Goal: Task Accomplishment & Management: Complete application form

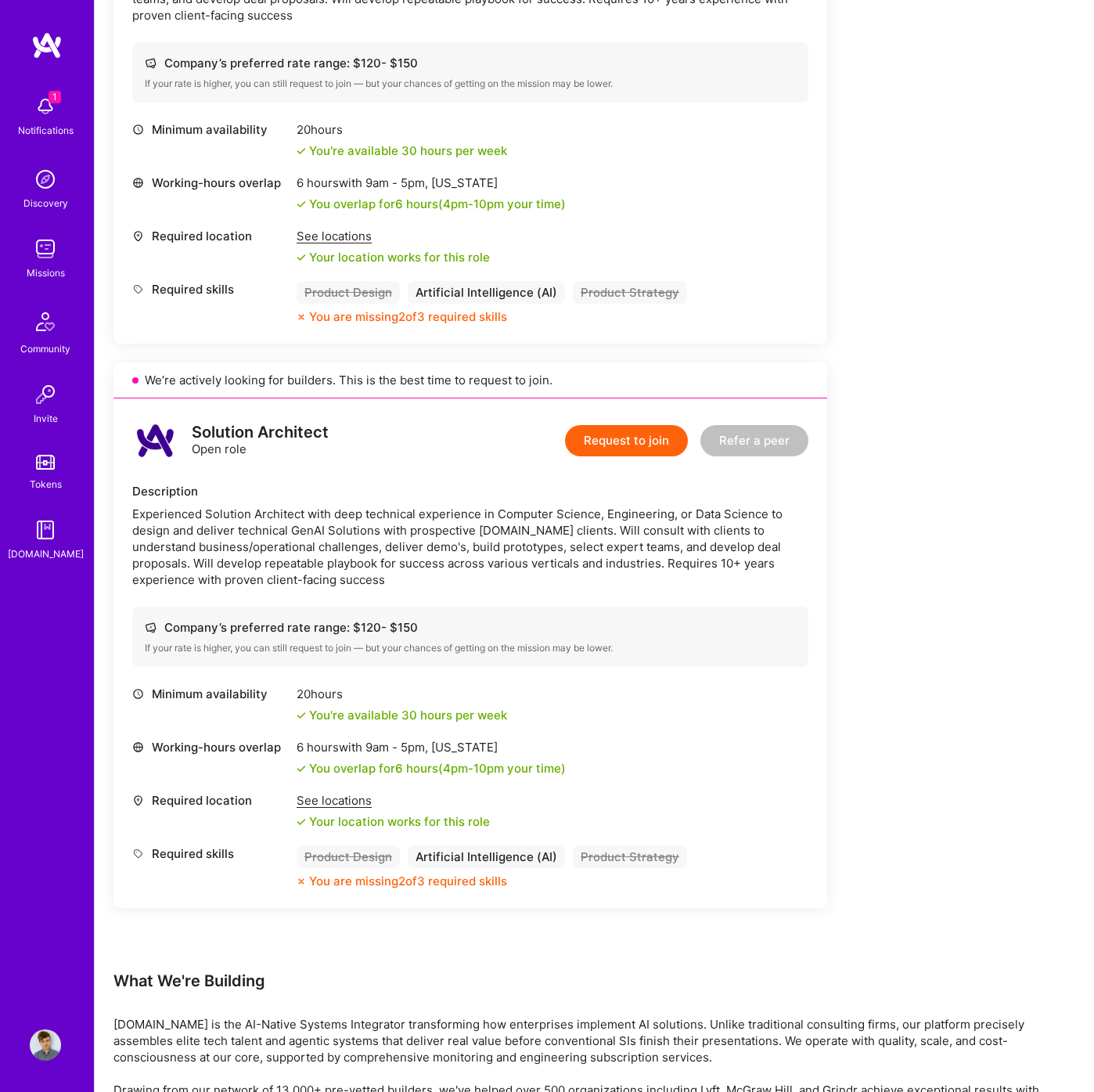
scroll to position [1204, 0]
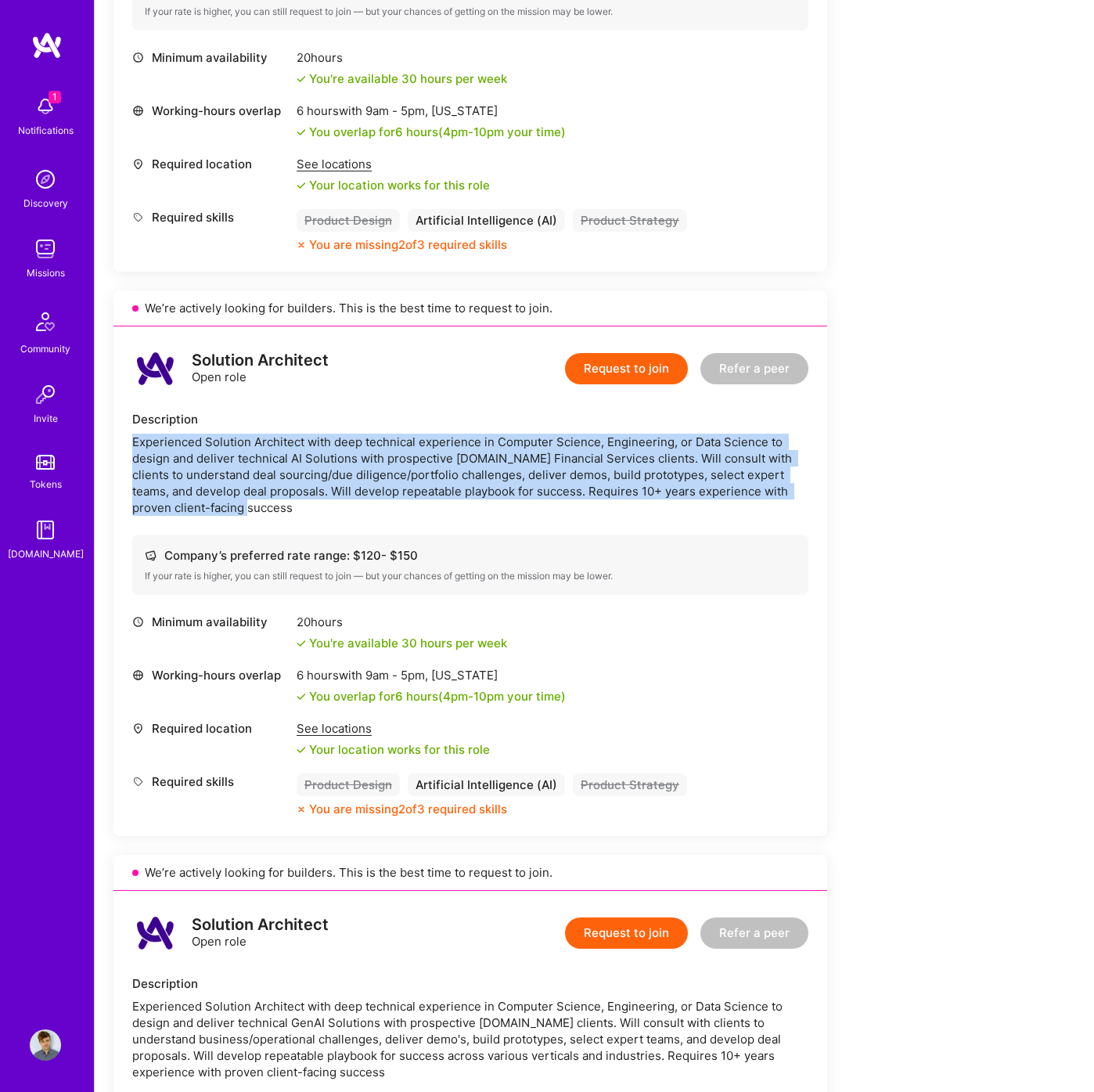
drag, startPoint x: 262, startPoint y: 509, endPoint x: 127, endPoint y: 435, distance: 154.0
click at [127, 435] on div "Solution Architect Open role Request to join Refer a peer Description Experienc…" at bounding box center [470, 581] width 713 height 510
copy div "Experienced Solution Architect with deep technical experience in Computer Scien…"
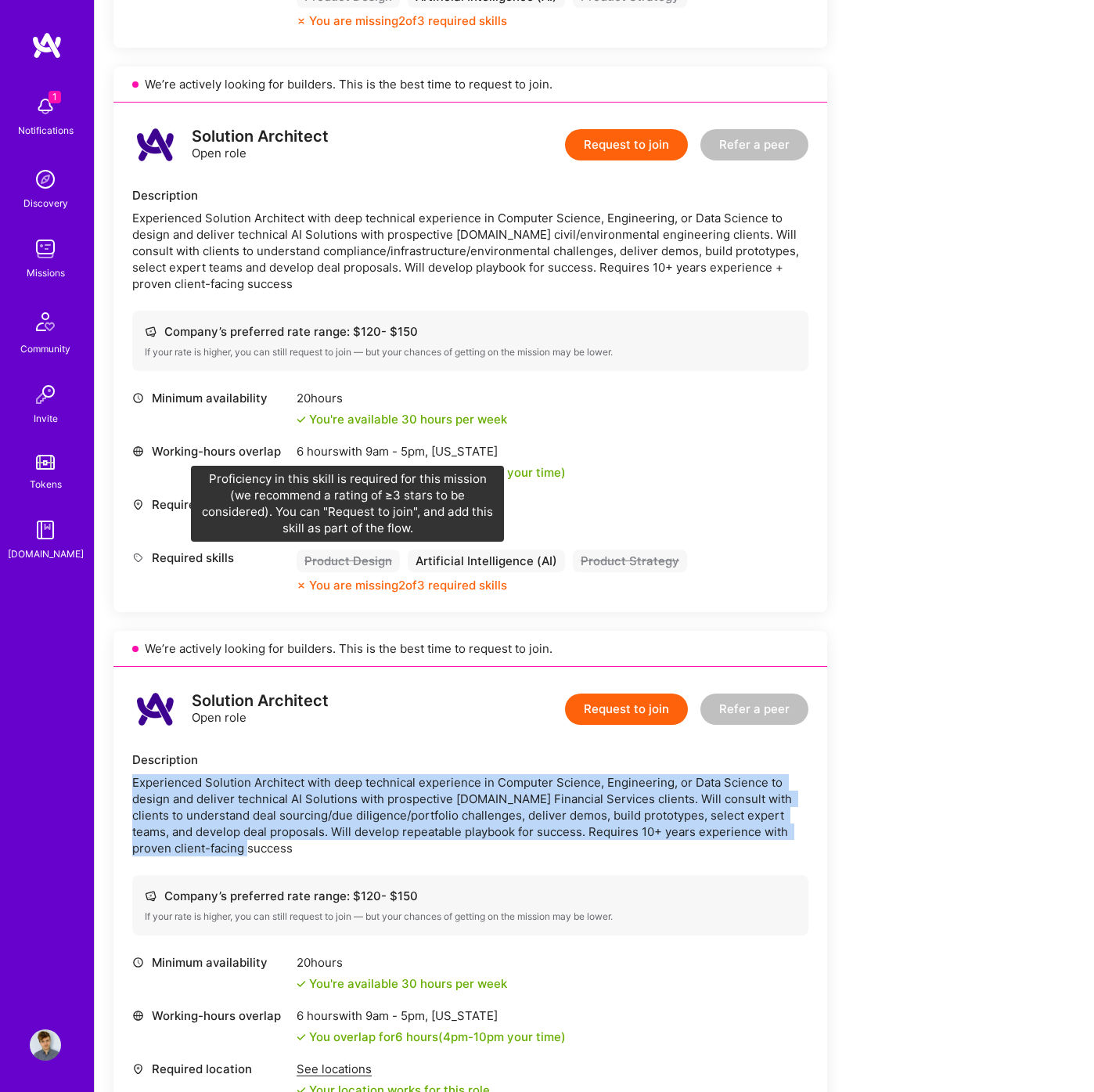
scroll to position [1219, 0]
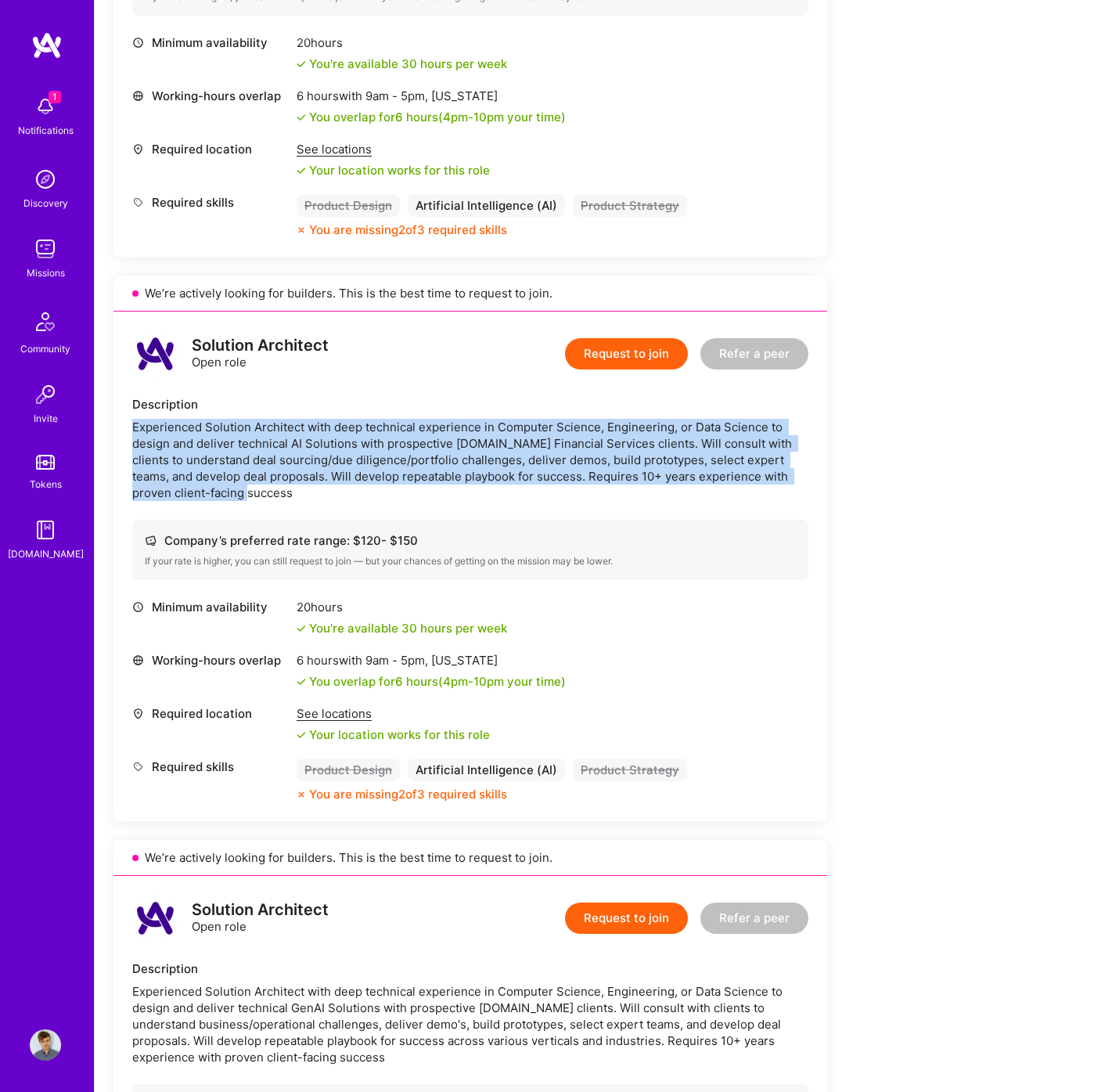
click at [573, 470] on div "Experienced Solution Architect with deep technical experience in Computer Scien…" at bounding box center [471, 459] width 676 height 82
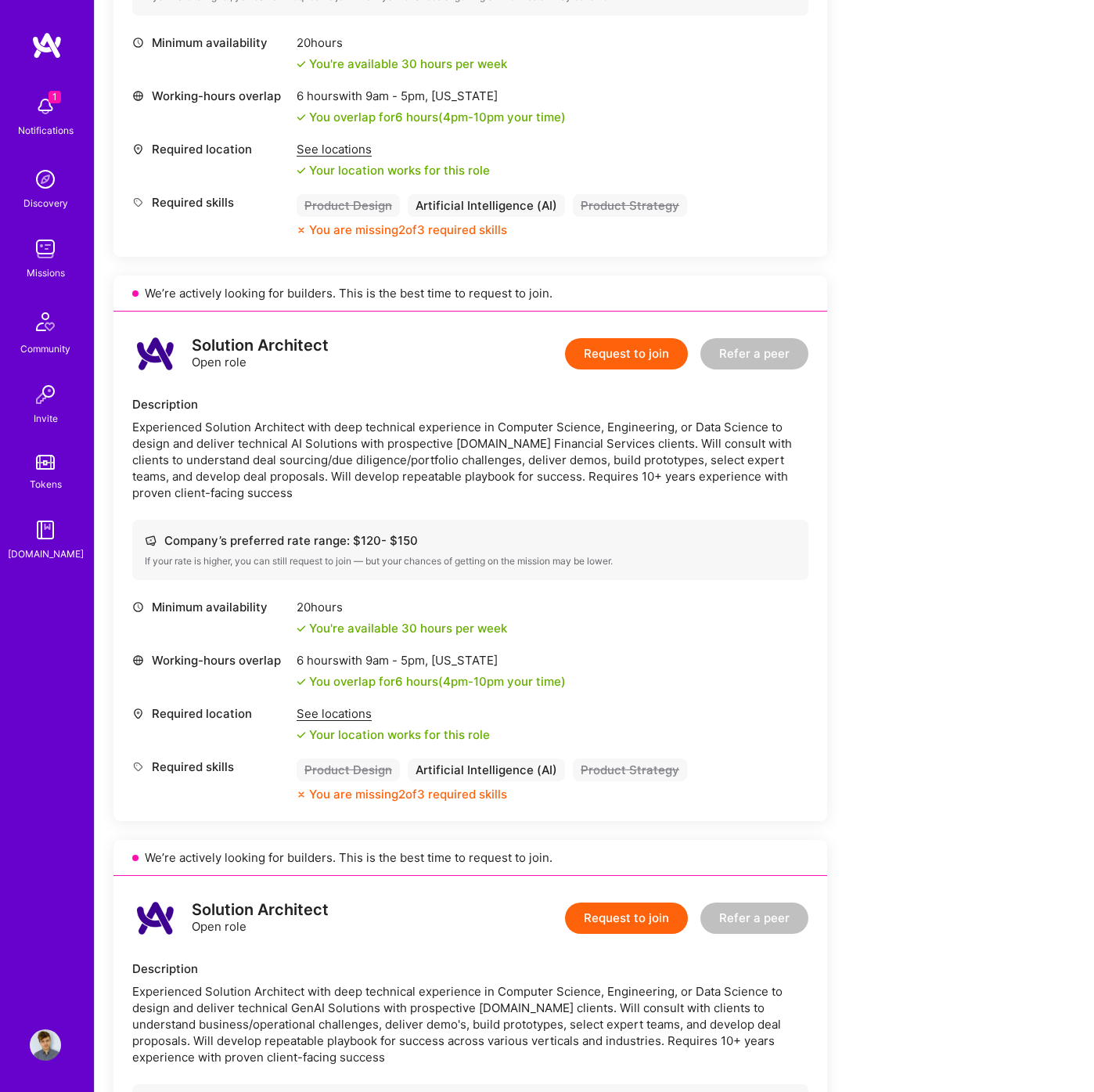
click at [616, 351] on button "Request to join" at bounding box center [626, 354] width 123 height 31
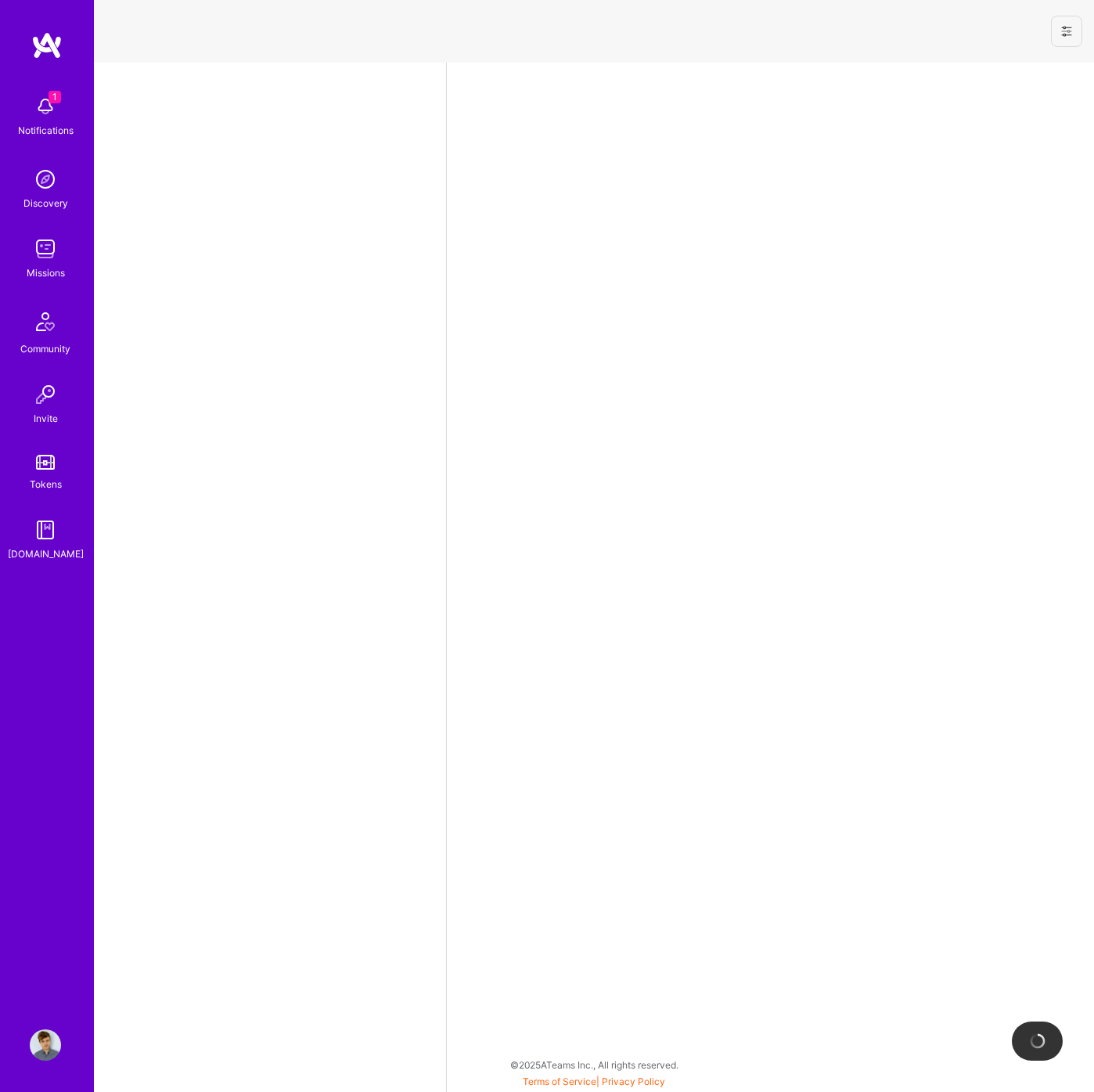
select select "EE"
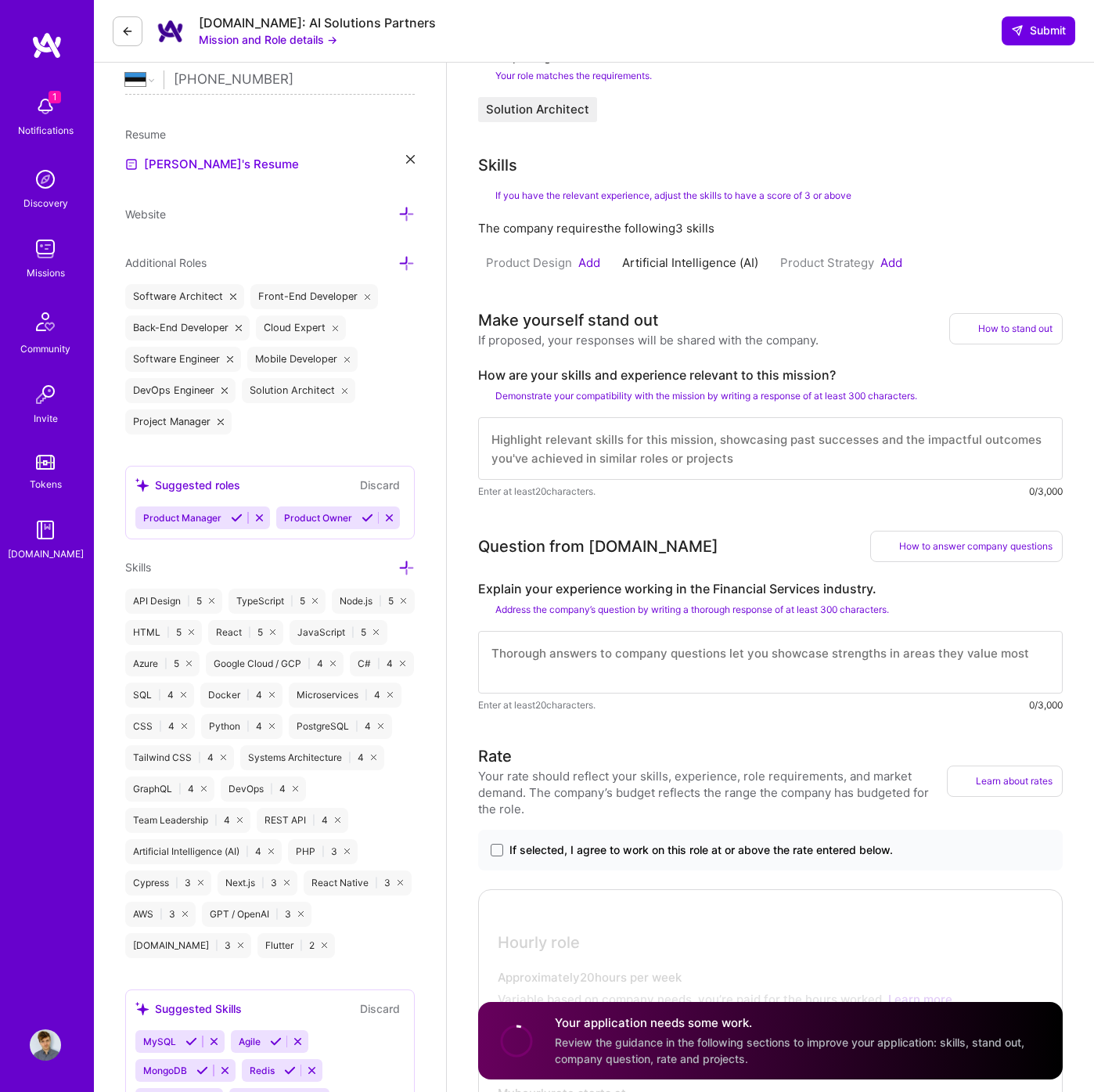
scroll to position [2, 0]
drag, startPoint x: 464, startPoint y: 332, endPoint x: 648, endPoint y: 338, distance: 184.1
click at [648, 338] on div "If proposed, your responses will be shared with the company." at bounding box center [648, 340] width 340 height 17
drag, startPoint x: 475, startPoint y: 371, endPoint x: 844, endPoint y: 378, distance: 369.1
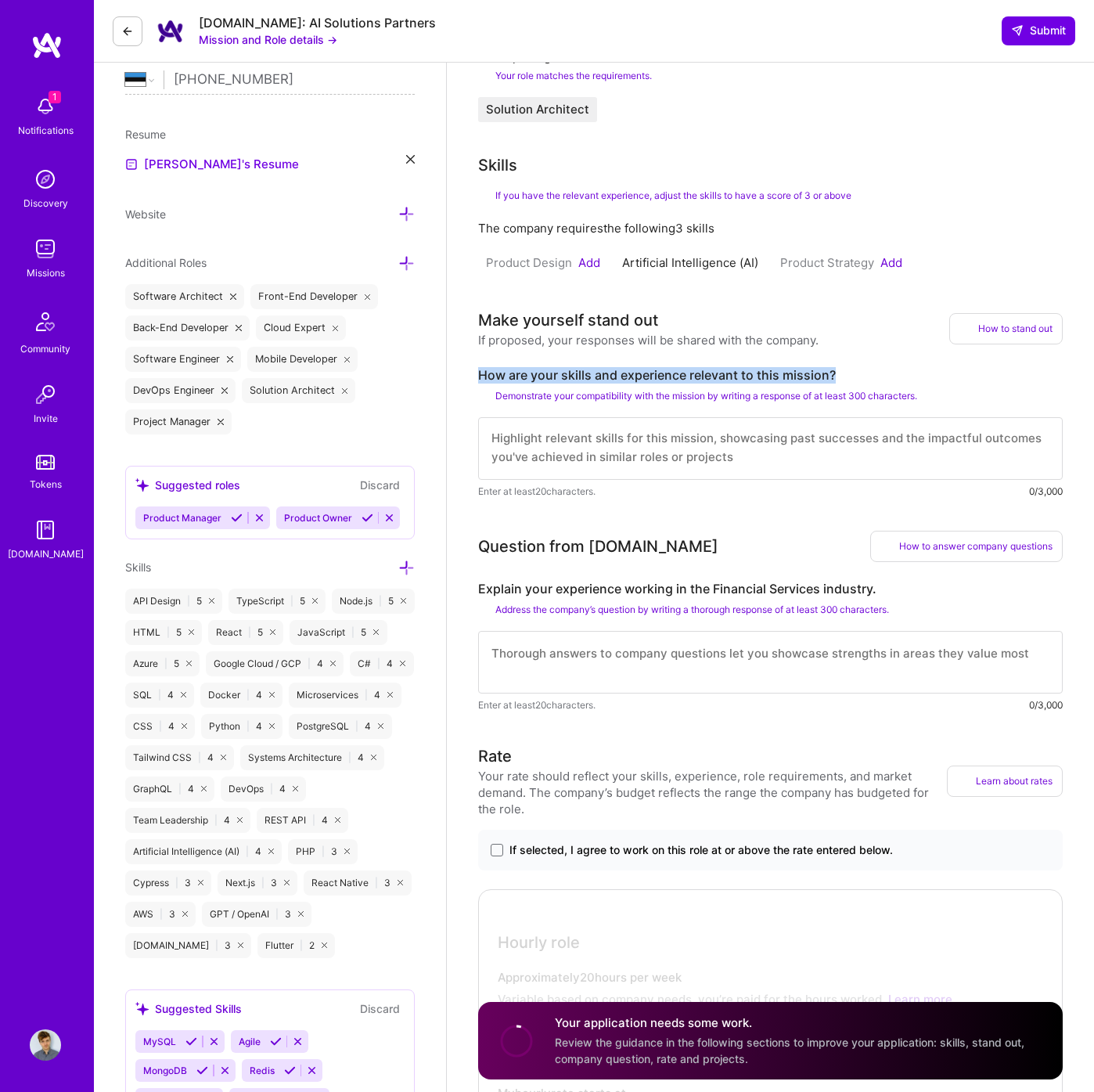
copy label "How are your skills and experience relevant to this mission?"
click at [483, 593] on label "Explain your experience working in the Financial Services industry." at bounding box center [771, 589] width 584 height 17
drag, startPoint x: 520, startPoint y: 586, endPoint x: 910, endPoint y: 583, distance: 390.0
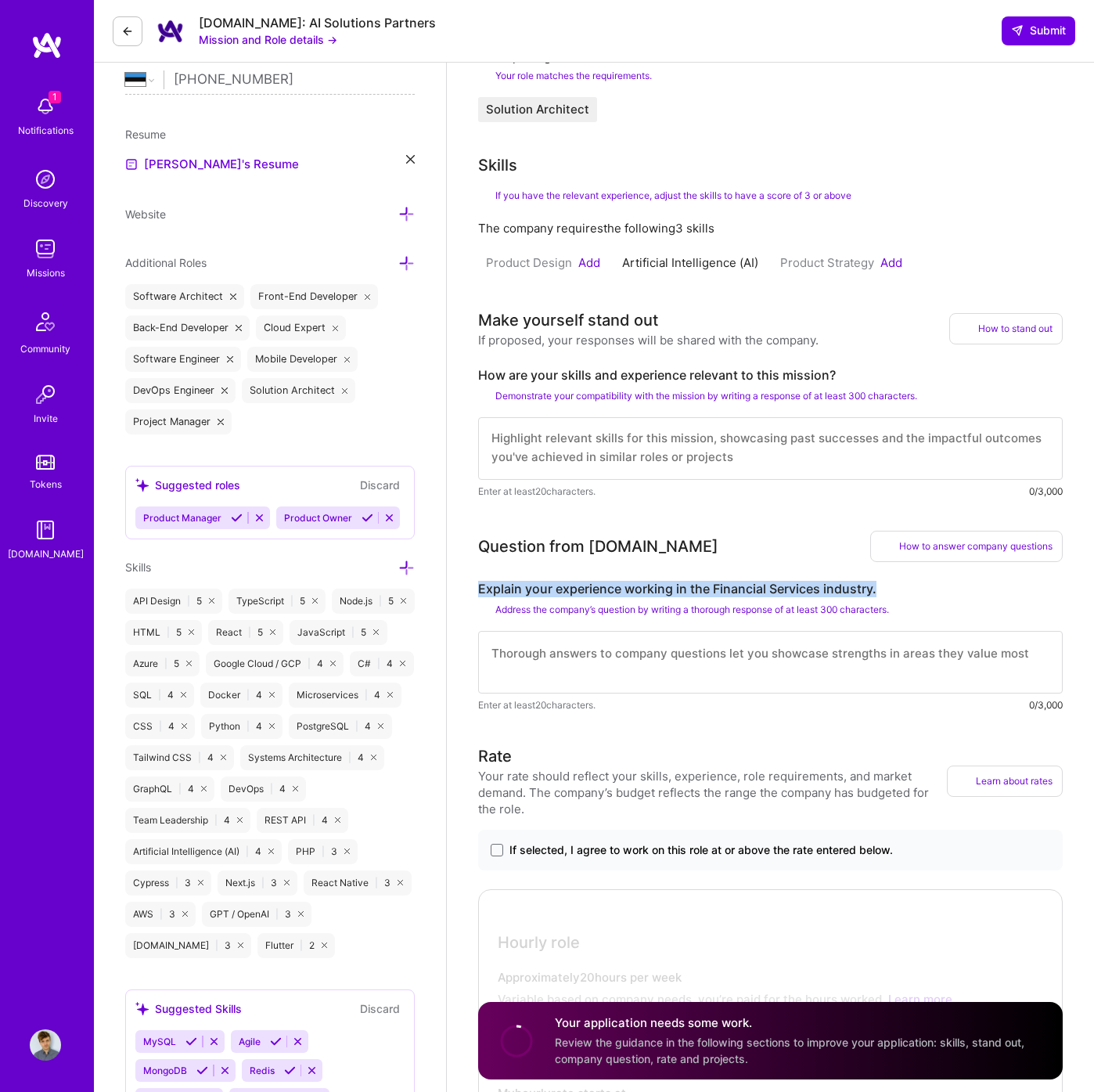
copy label "Explain your experience working in the Financial Services industry."
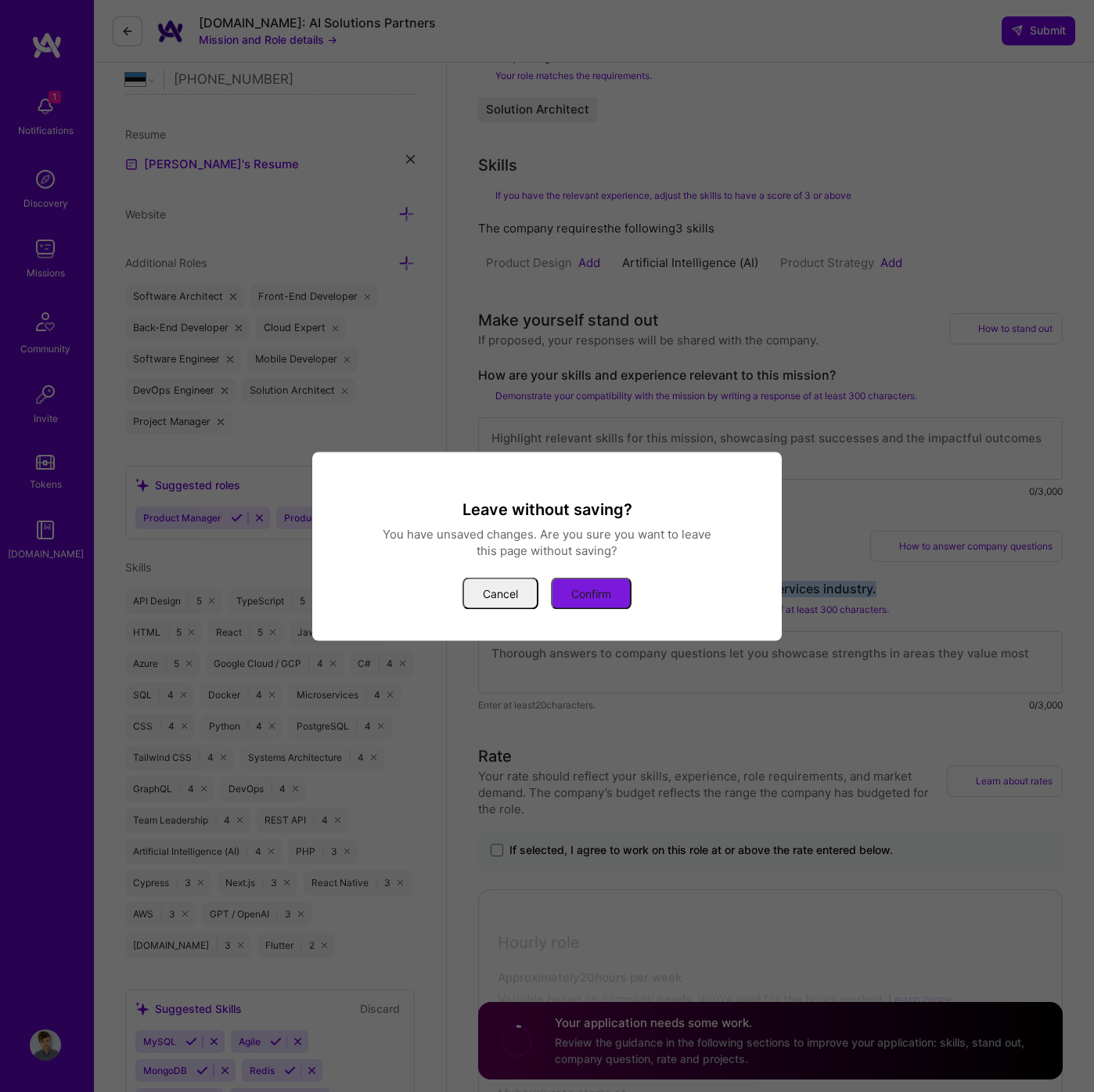
click at [573, 577] on button "Confirm" at bounding box center [591, 593] width 80 height 32
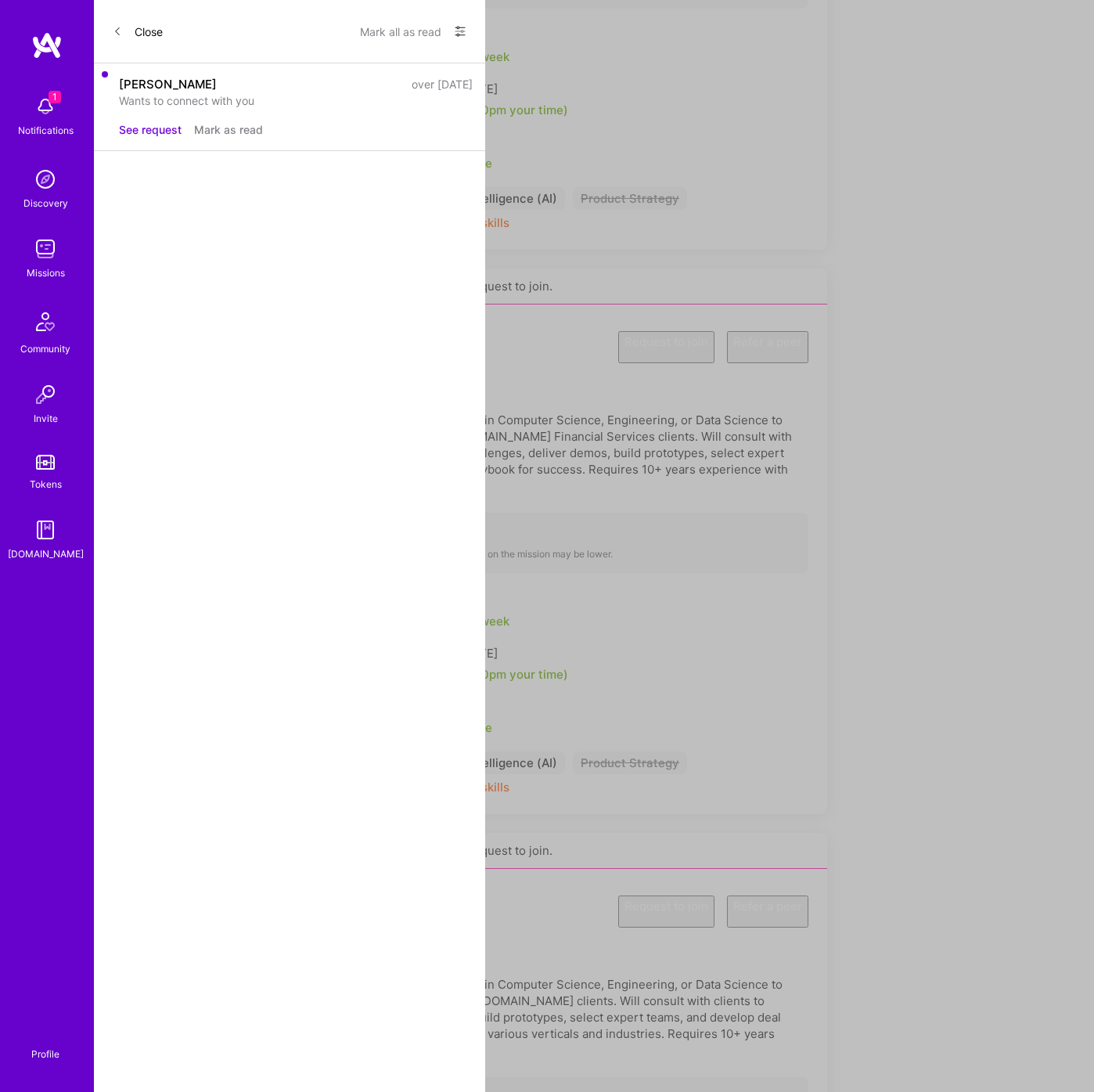
scroll to position [1371, 0]
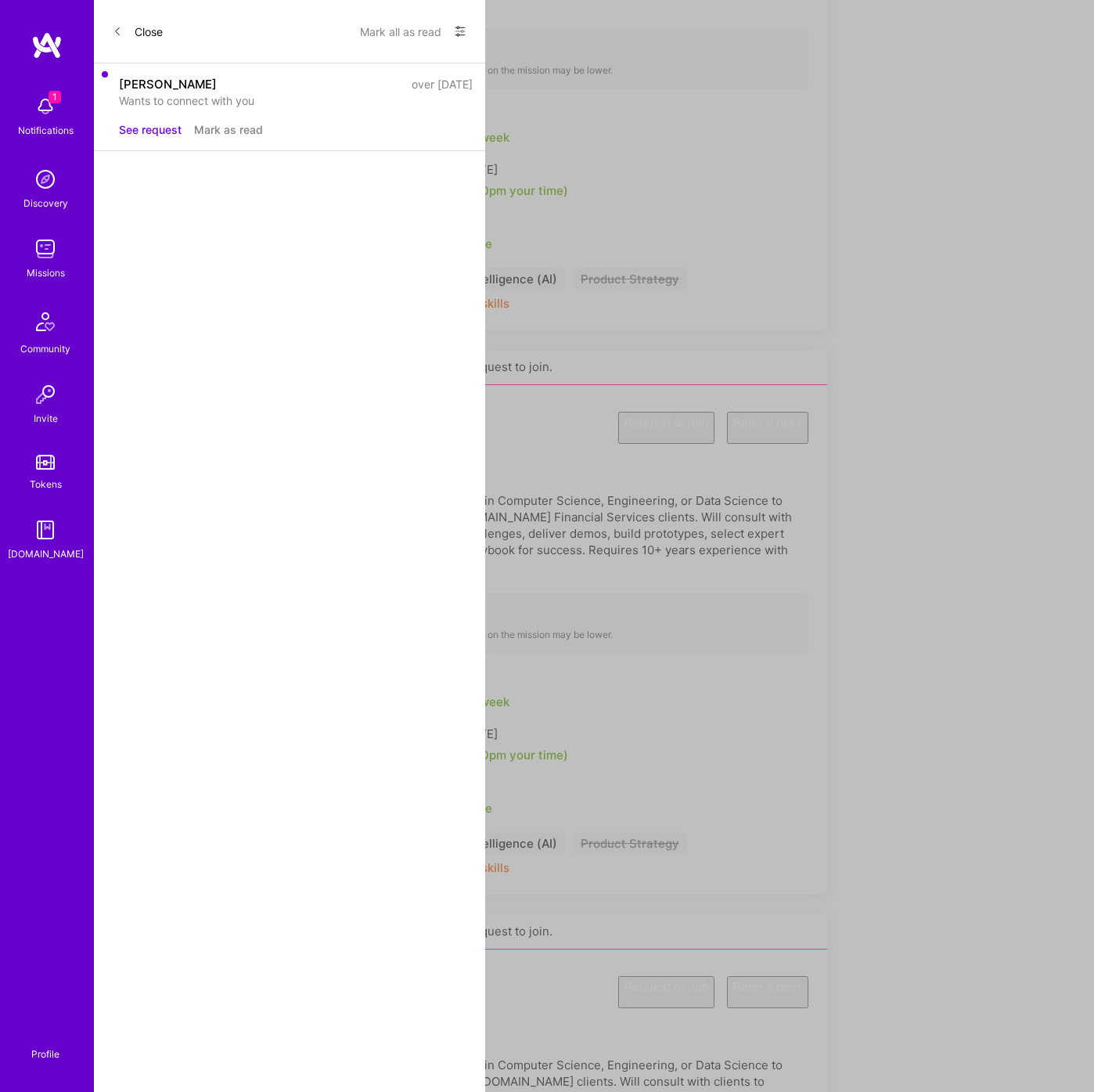
click at [372, 968] on div "Solution Architect Open role Request to join Refer a peer" at bounding box center [471, 991] width 676 height 47
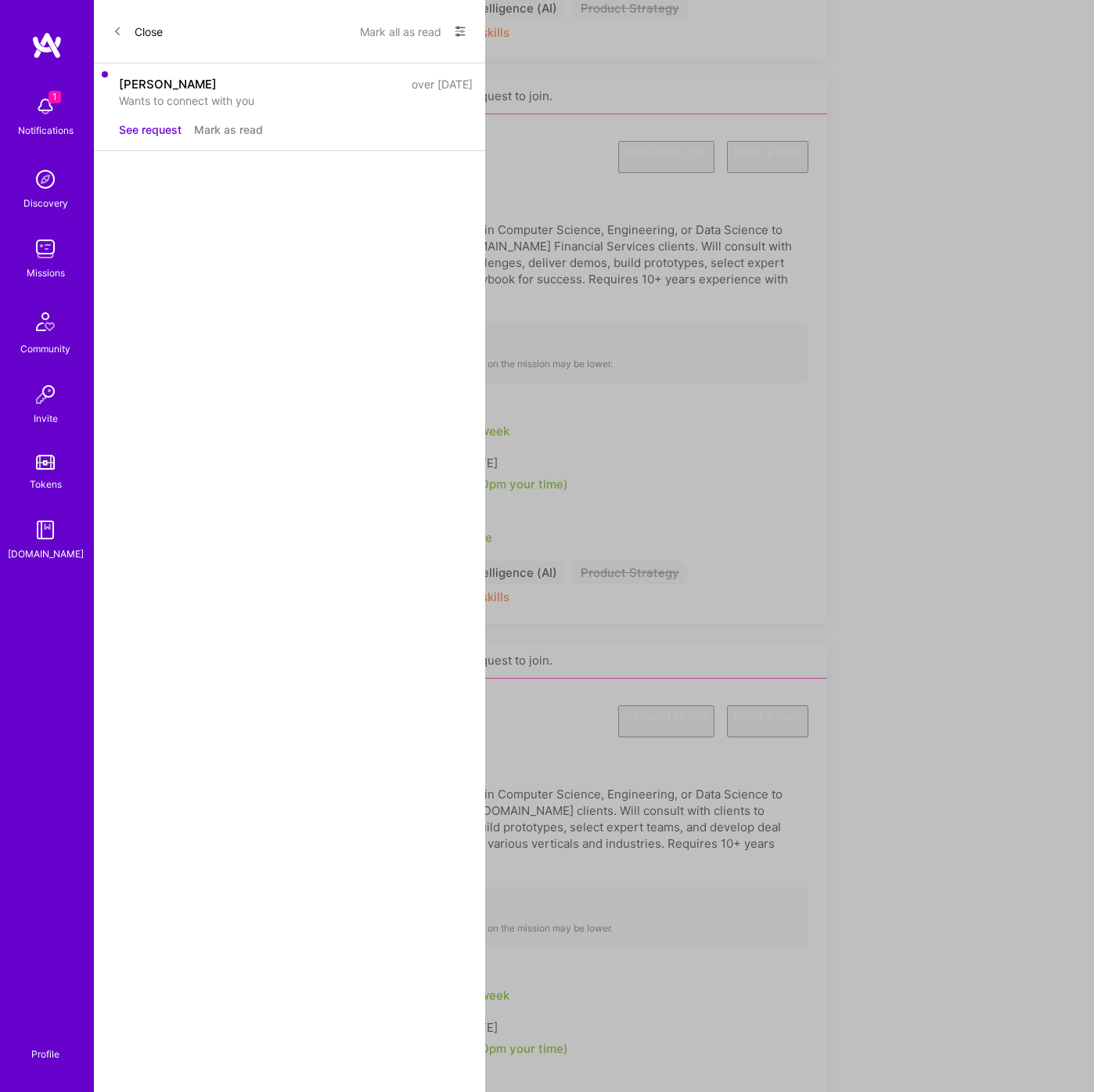
click at [651, 705] on button "Request to join" at bounding box center [666, 721] width 96 height 32
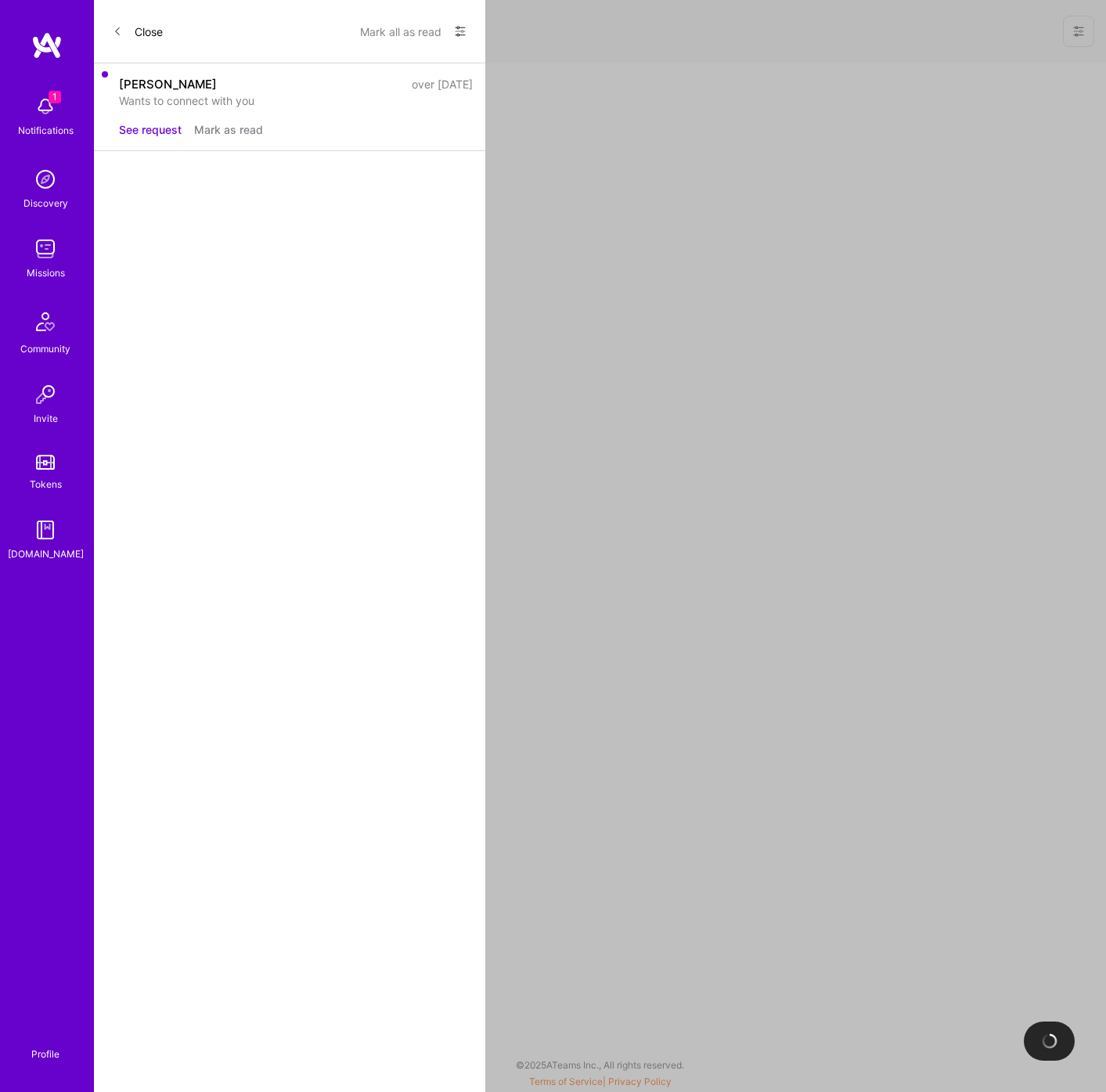
select select "EE"
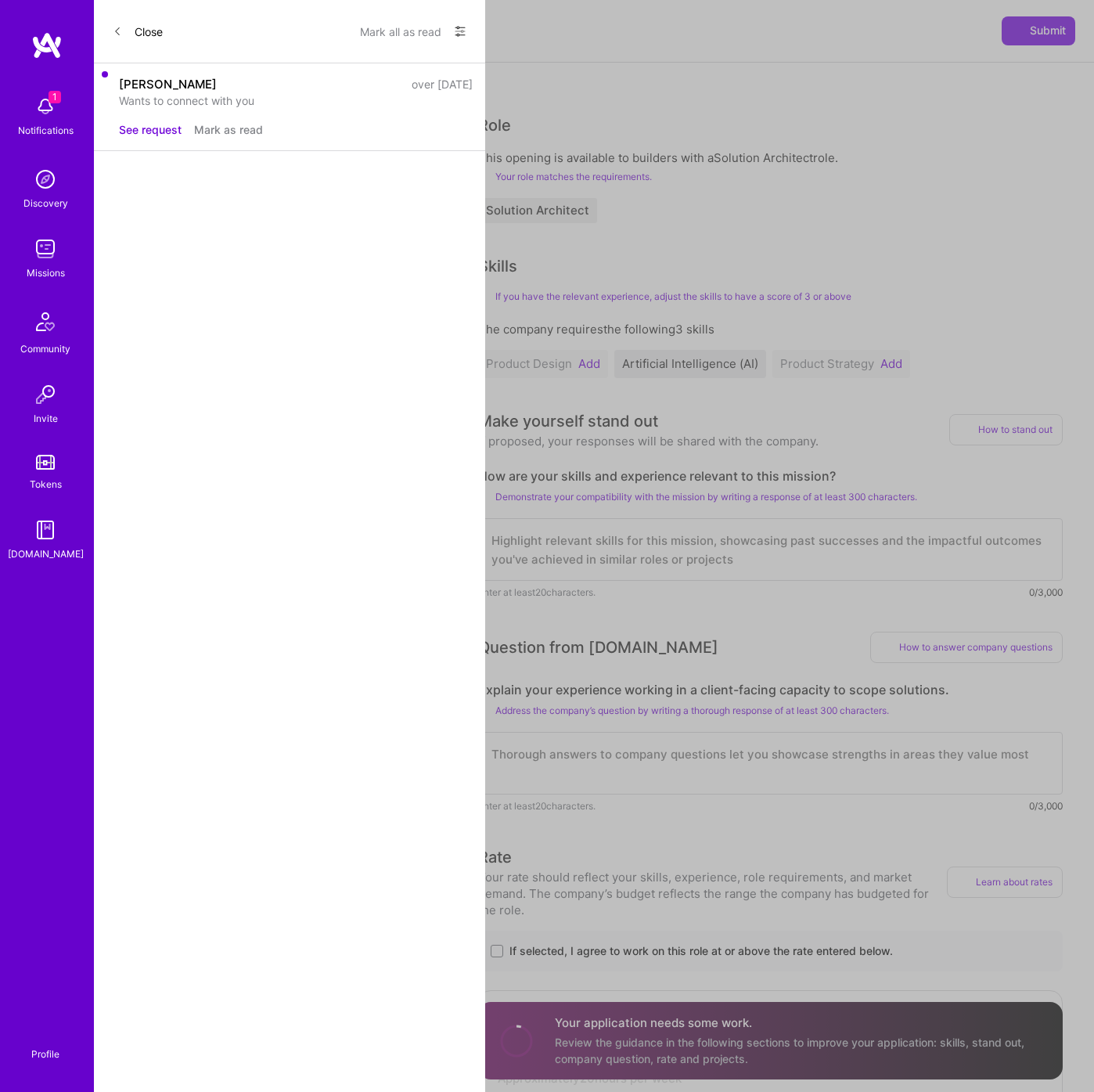
scroll to position [412, 0]
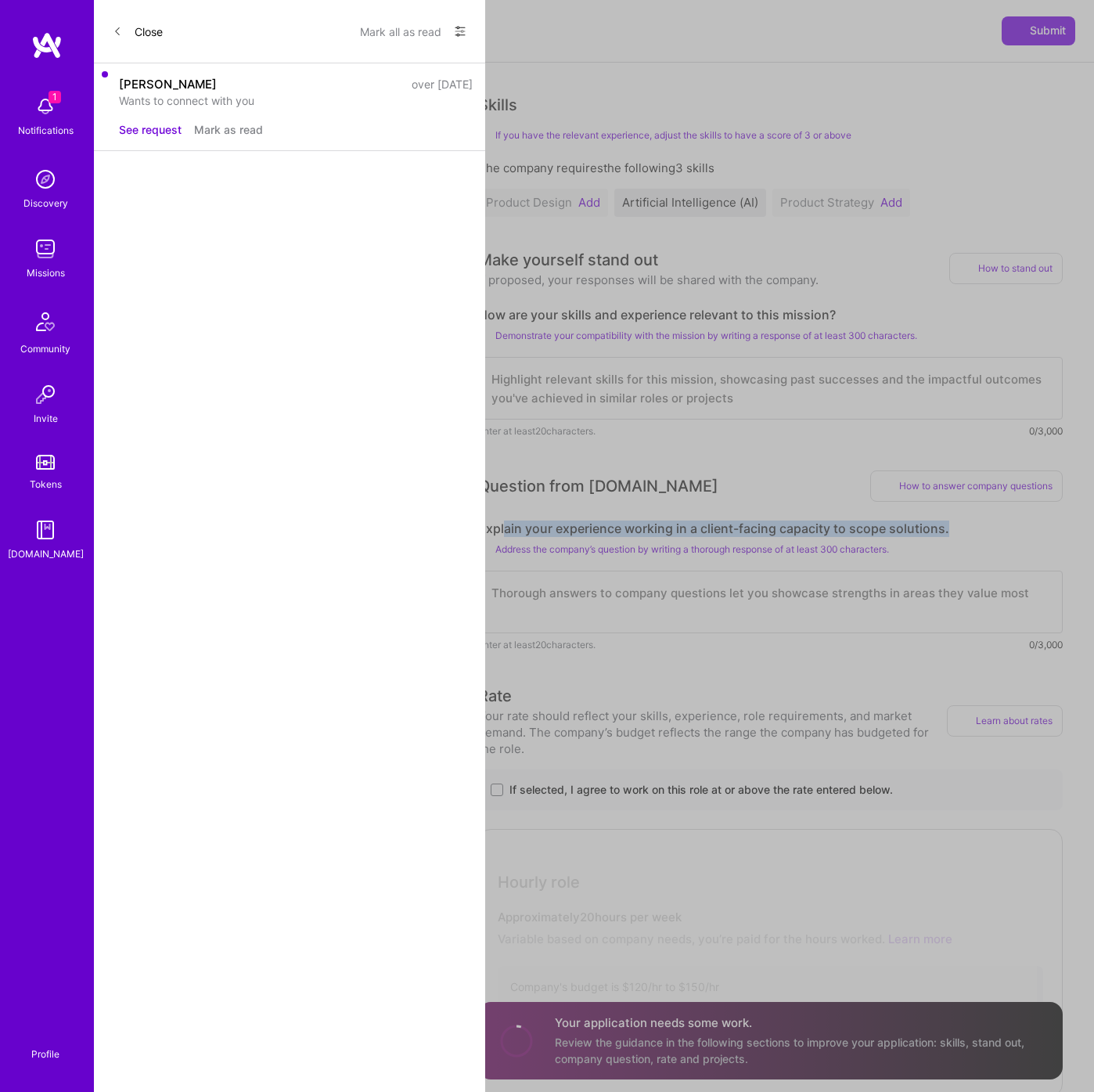
drag, startPoint x: 948, startPoint y: 532, endPoint x: 506, endPoint y: 521, distance: 442.1
click at [506, 521] on label "Explain your experience working in a client-facing capacity to scope solutions." at bounding box center [771, 529] width 584 height 17
click at [479, 528] on label "Explain your experience working in a client-facing capacity to scope solutions." at bounding box center [771, 529] width 584 height 17
drag, startPoint x: 476, startPoint y: 527, endPoint x: 967, endPoint y: 536, distance: 491.1
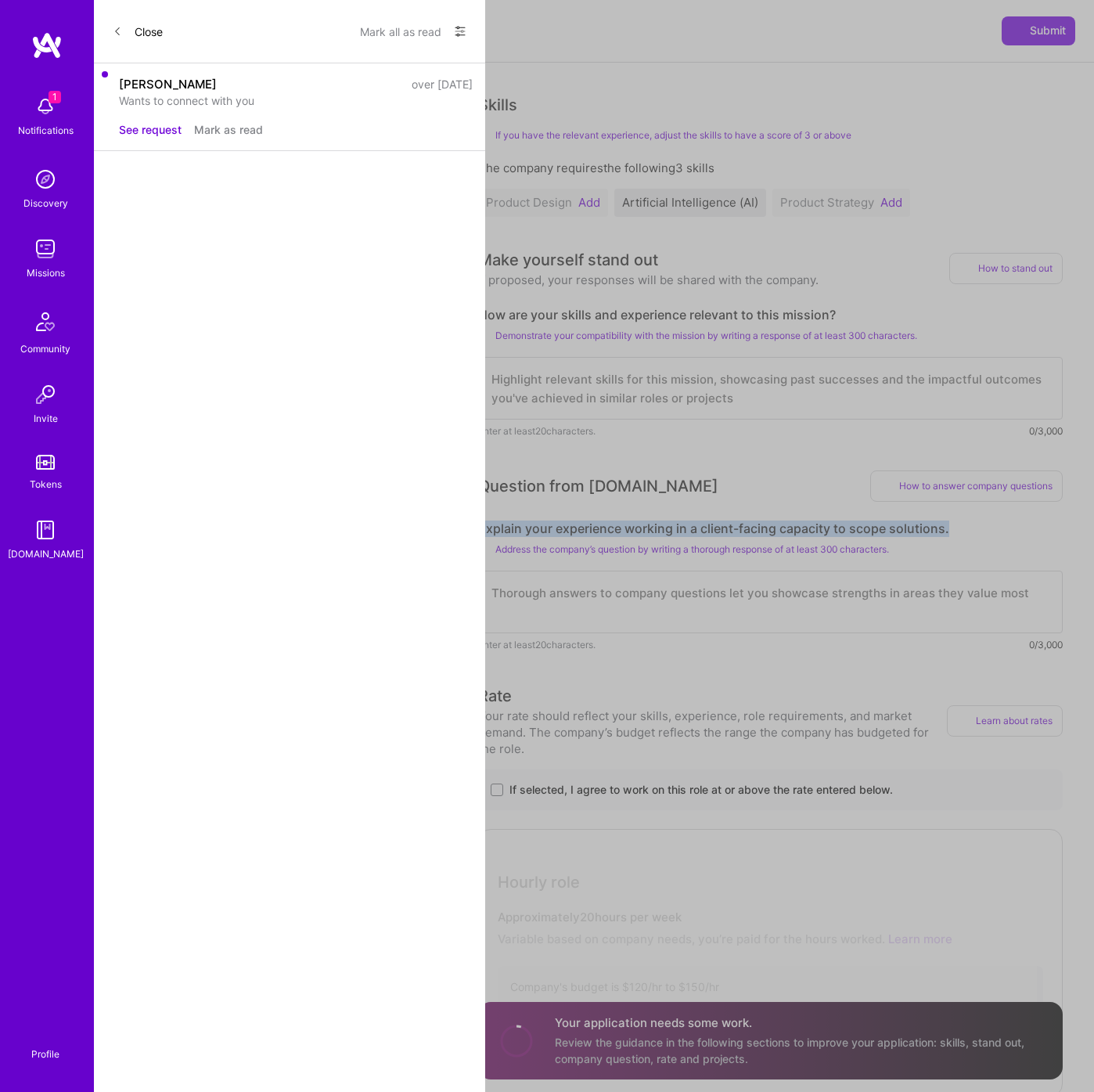
copy label "Explain your experience working in a client-facing capacity to scope solutions."
